Goal: Task Accomplishment & Management: Manage account settings

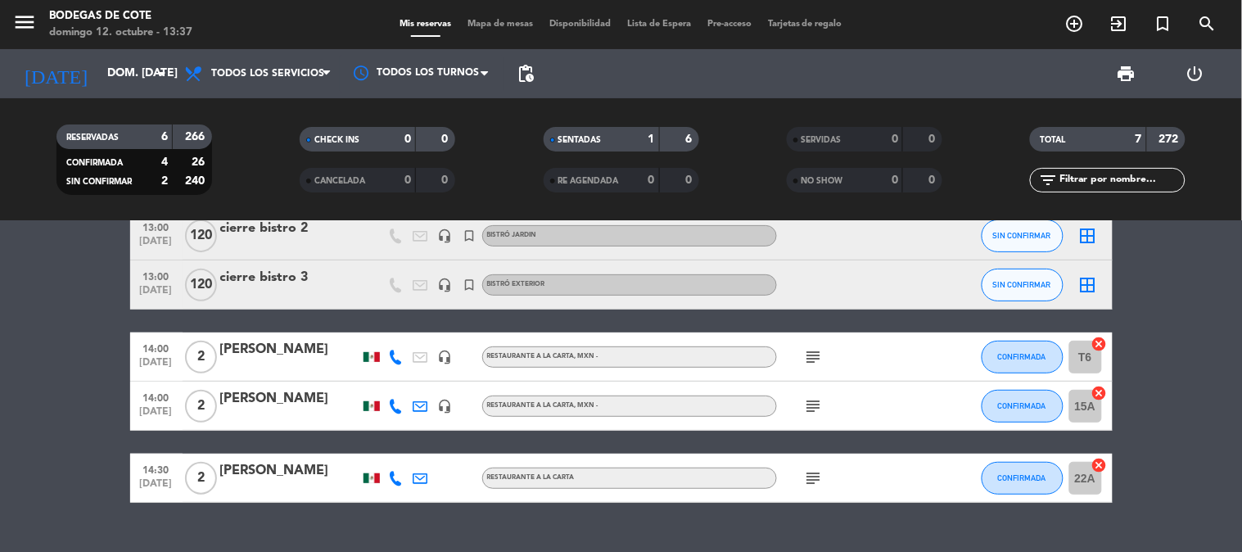
scroll to position [197, 0]
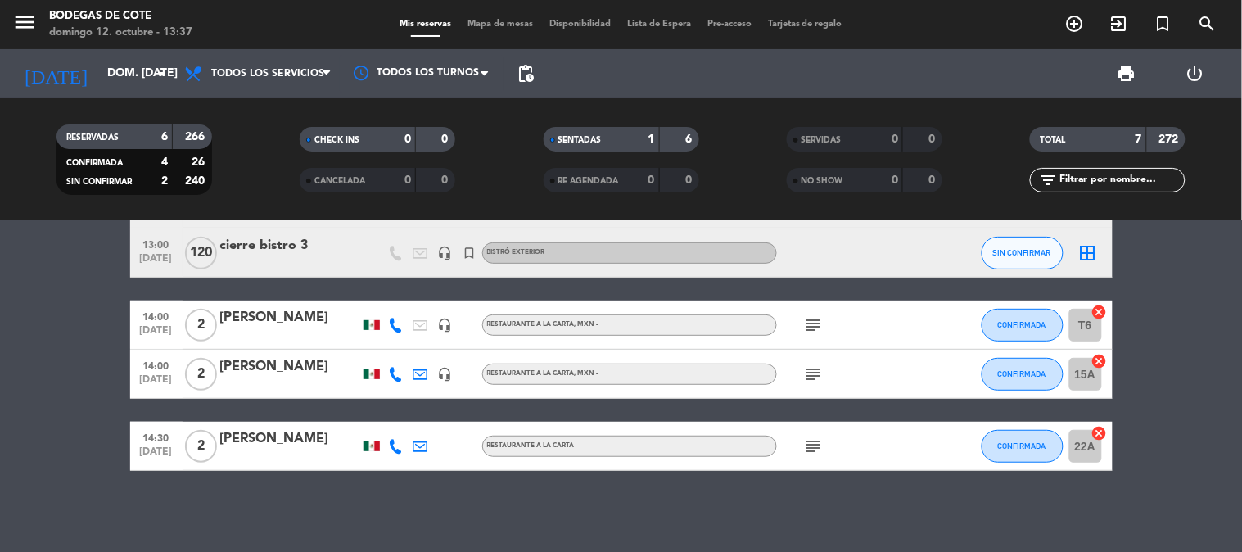
click at [809, 445] on icon "subject" at bounding box center [814, 446] width 20 height 20
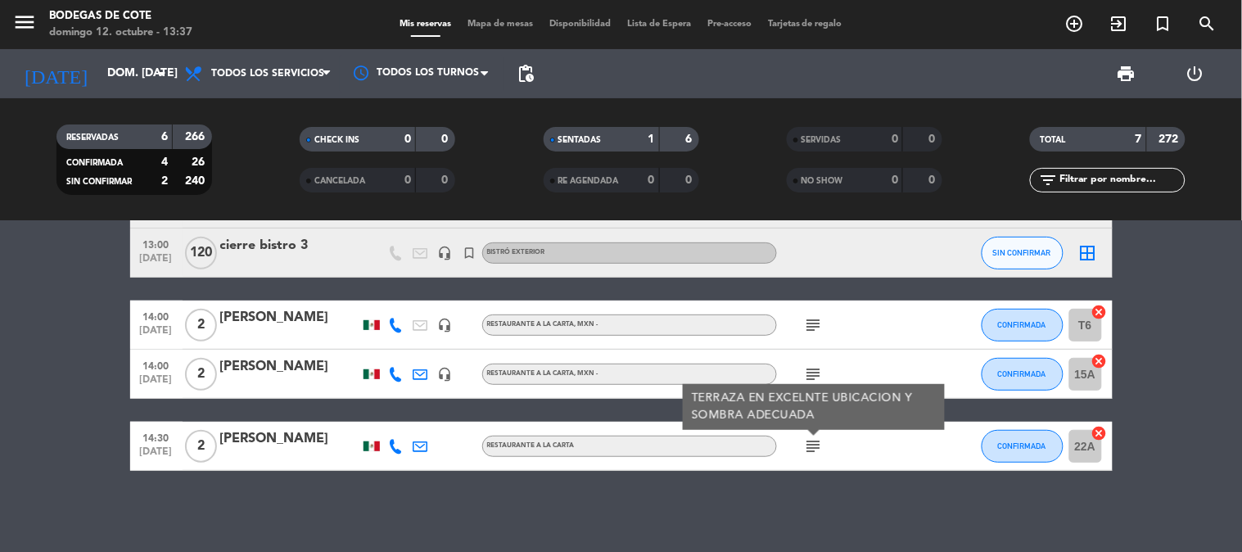
click at [809, 445] on icon "subject" at bounding box center [814, 446] width 20 height 20
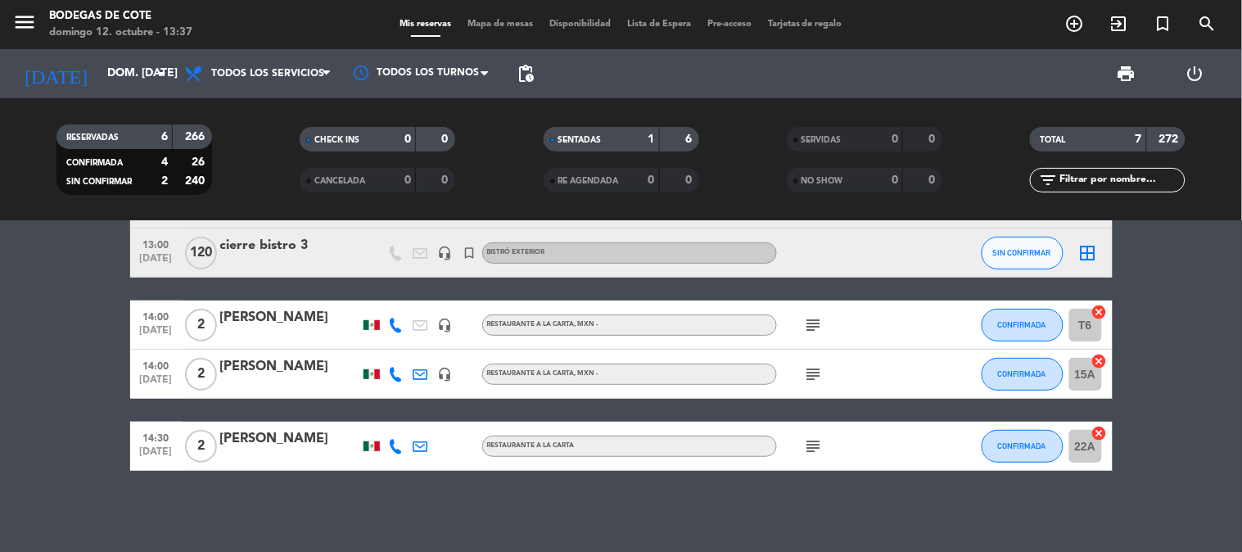
click at [756, 517] on div "10:30 [DATE] 6 [PERSON_NAME] 2 Visitas credit_card amex * 2987 stripe RESTAURAN…" at bounding box center [621, 386] width 1242 height 331
click at [798, 446] on div "subject" at bounding box center [850, 446] width 147 height 48
click at [824, 450] on span "subject" at bounding box center [814, 446] width 25 height 20
click at [816, 450] on icon "subject" at bounding box center [814, 446] width 20 height 20
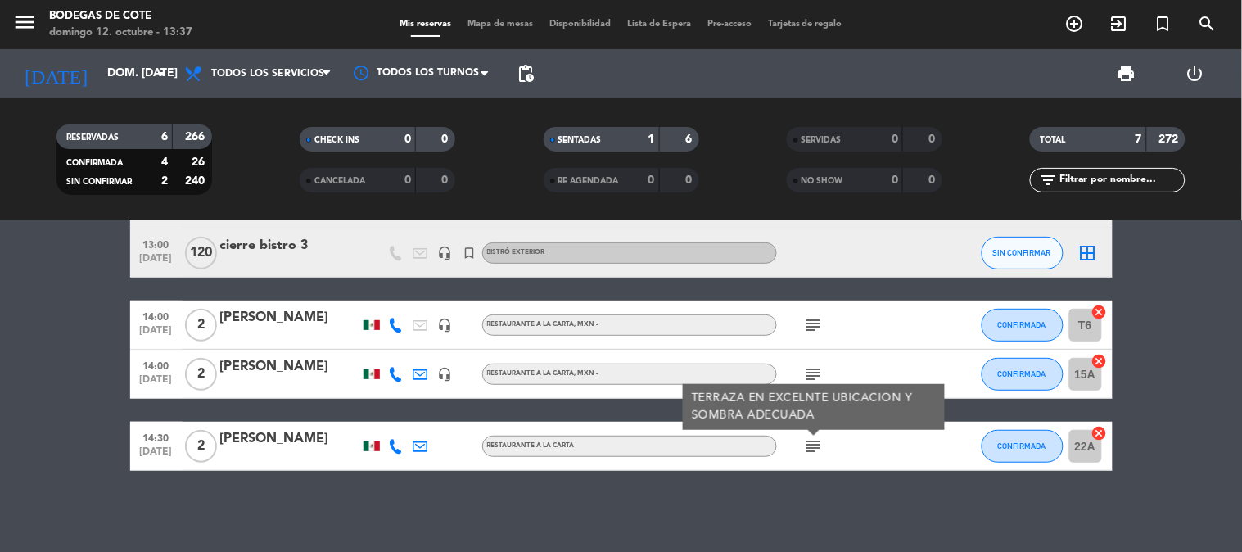
click at [816, 450] on icon "subject" at bounding box center [814, 446] width 20 height 20
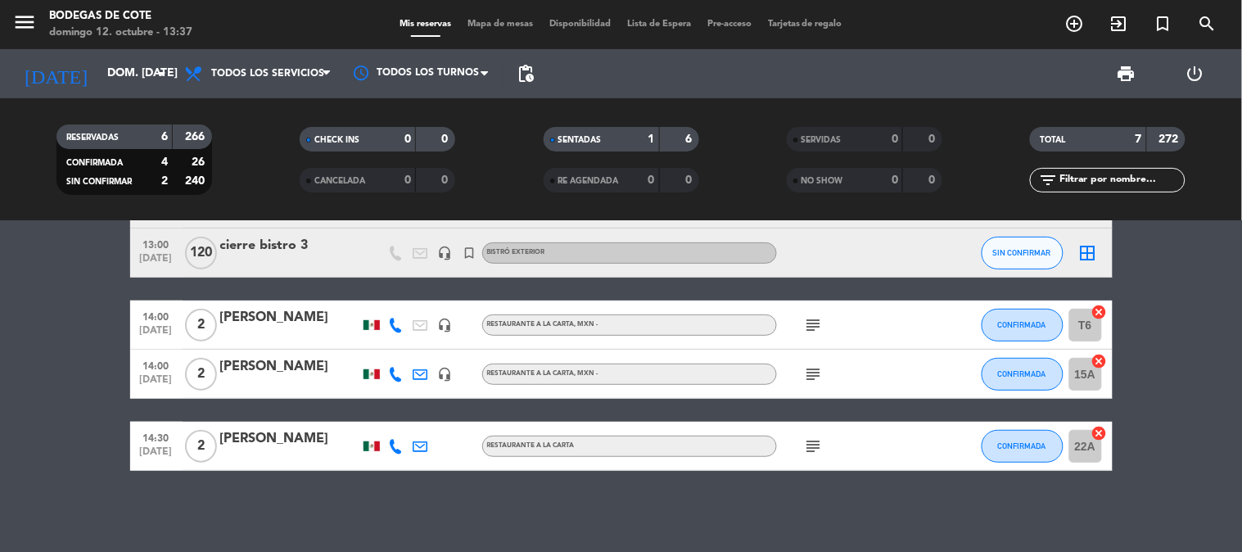
click at [814, 370] on icon "subject" at bounding box center [814, 374] width 20 height 20
click at [817, 323] on icon "subject" at bounding box center [814, 325] width 20 height 20
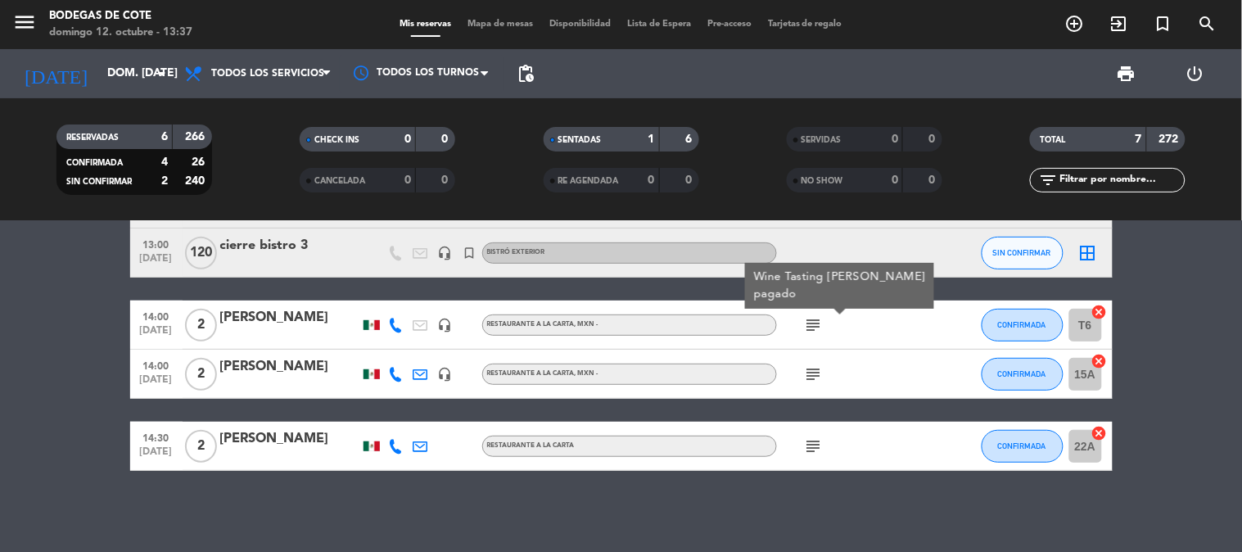
click at [817, 323] on icon "subject" at bounding box center [814, 325] width 20 height 20
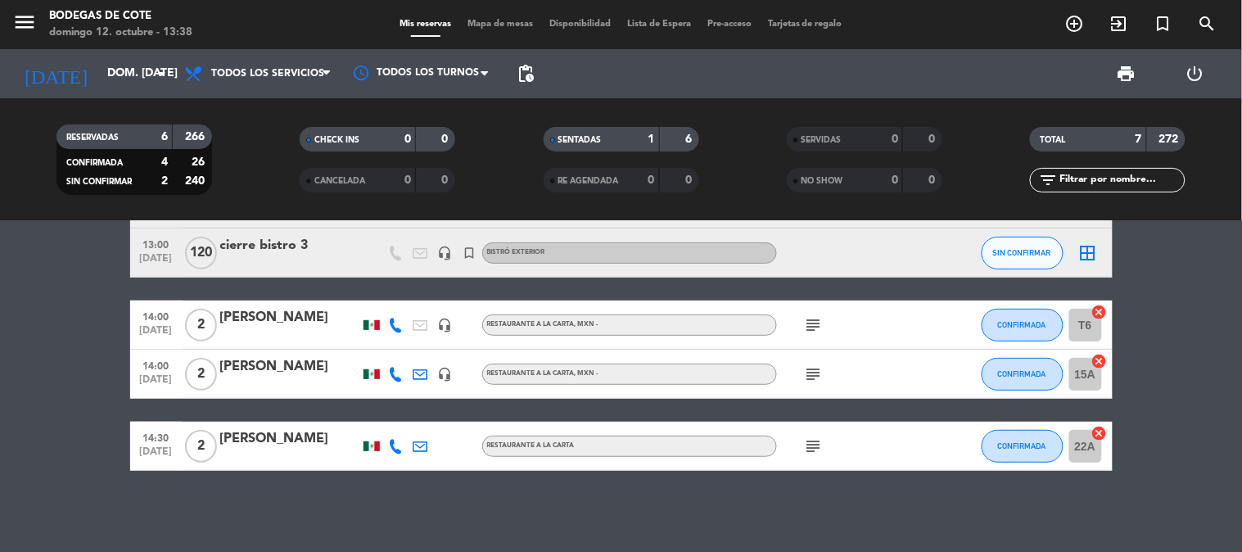
click at [1241, 348] on bookings-row "10:30 [DATE] 6 [PERSON_NAME] 2 Visitas credit_card amex * 2987 stripe RESTAURAN…" at bounding box center [621, 264] width 1242 height 413
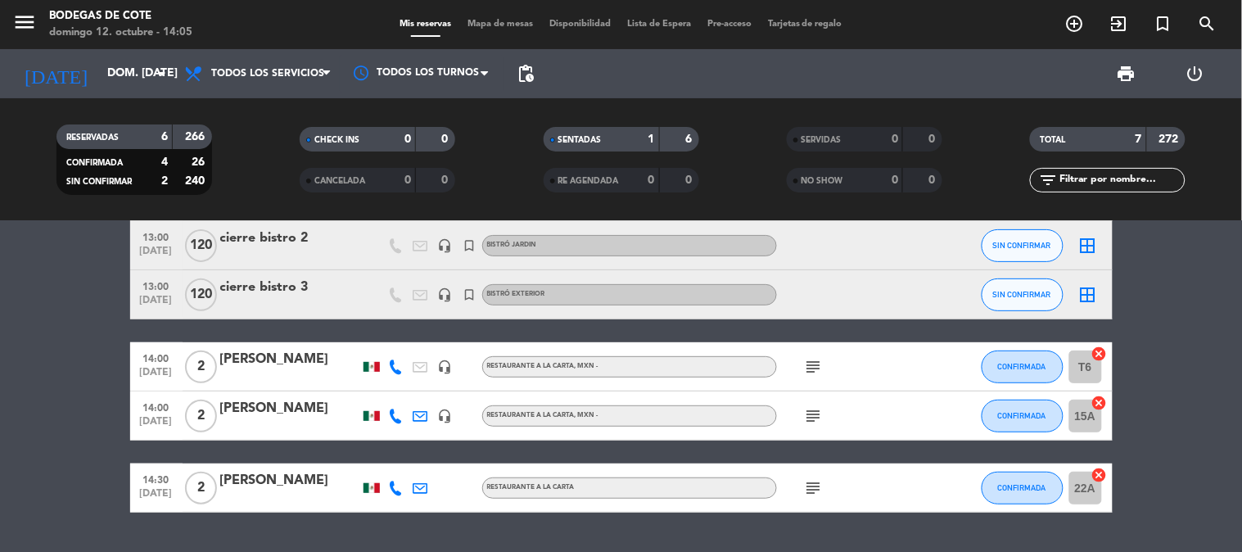
scroll to position [182, 0]
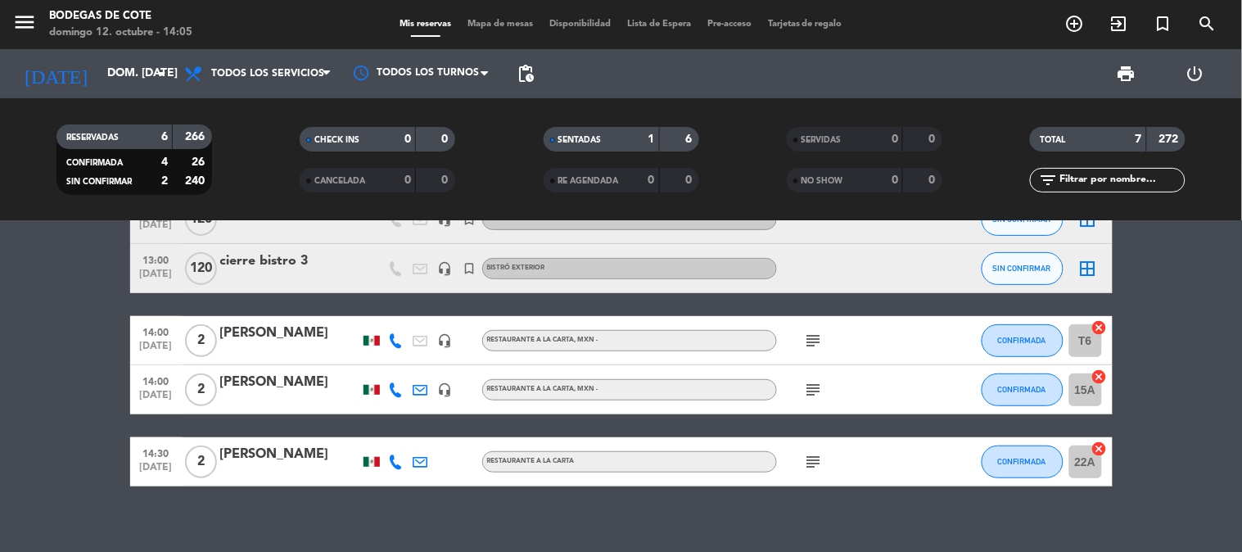
click at [805, 396] on icon "subject" at bounding box center [814, 390] width 20 height 20
click at [809, 393] on icon "subject" at bounding box center [814, 390] width 20 height 20
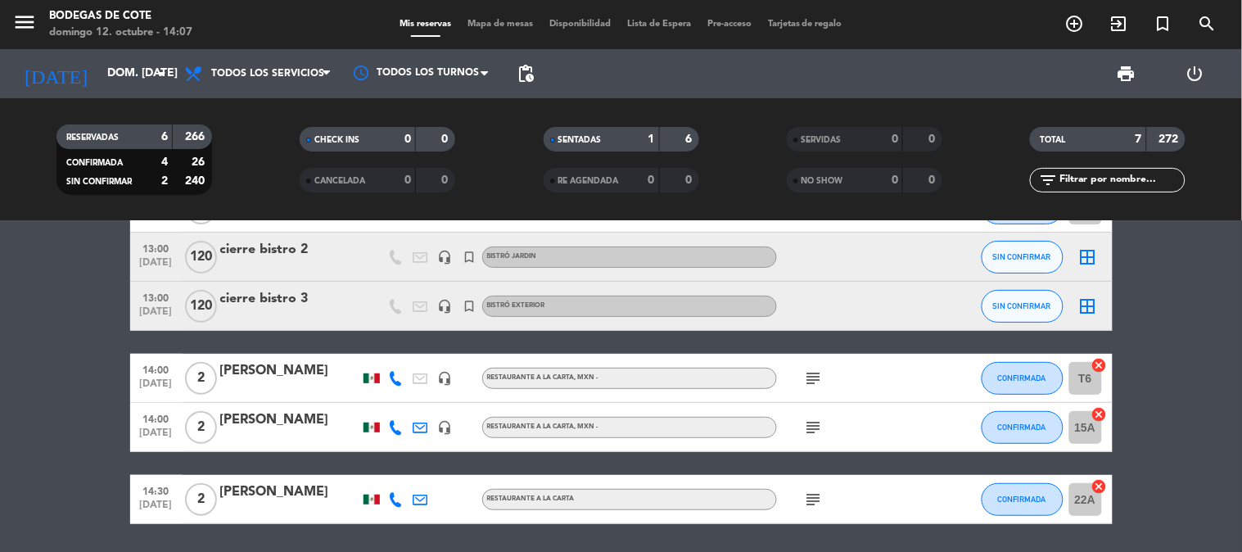
scroll to position [197, 0]
